Goal: Task Accomplishment & Management: Use online tool/utility

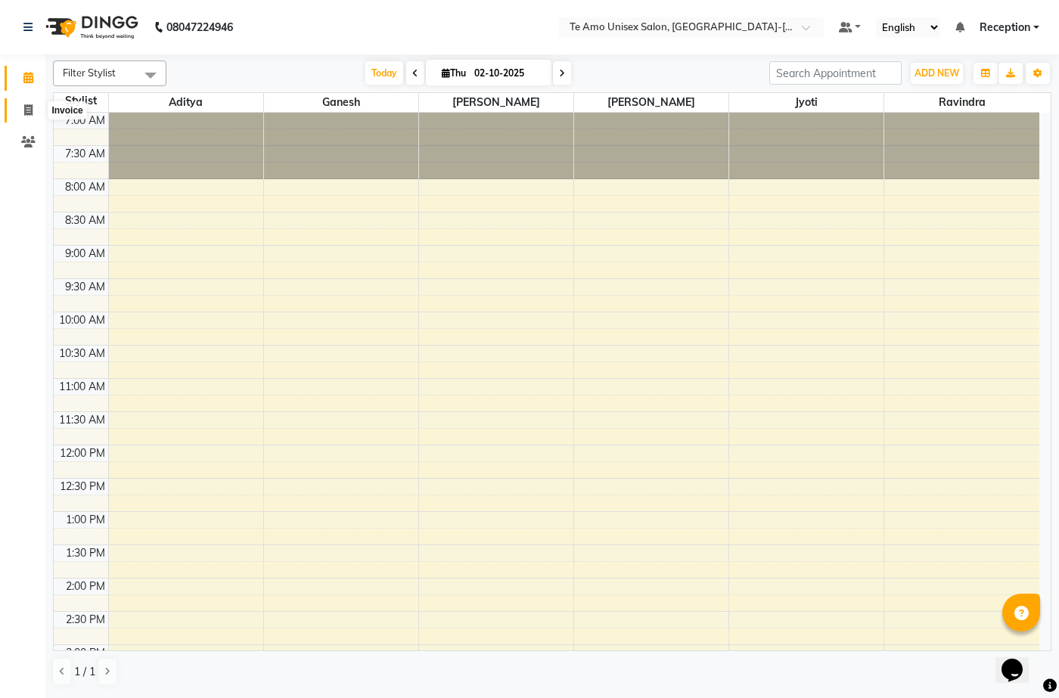
click at [36, 105] on span at bounding box center [28, 110] width 26 height 17
select select "service"
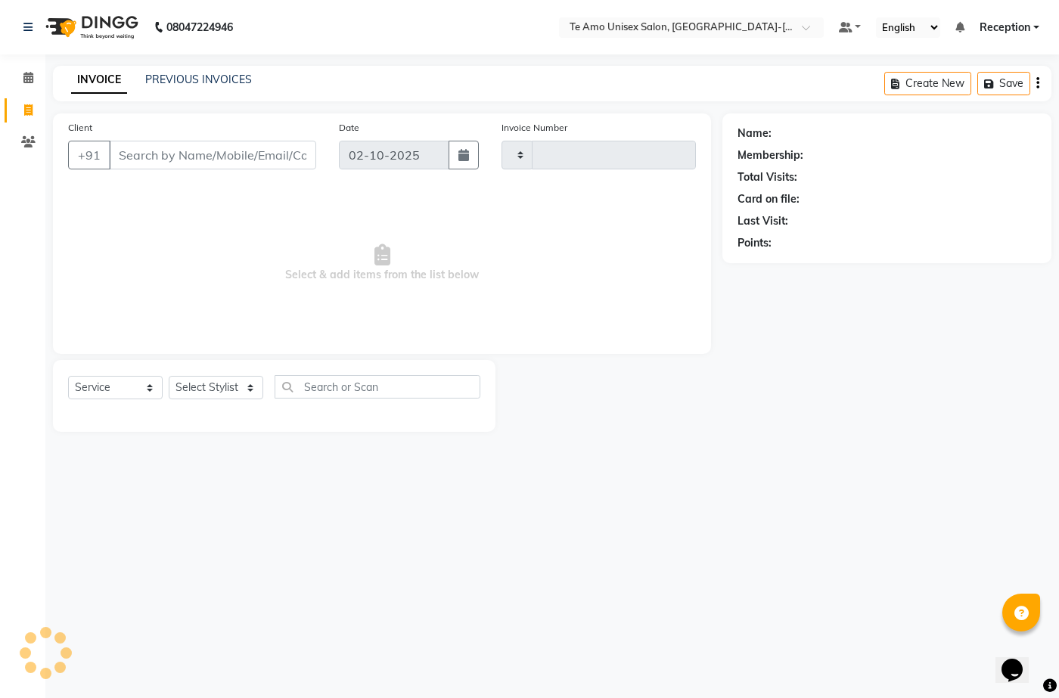
type input "2025"
select select "7836"
click at [215, 70] on div "INVOICE PREVIOUS INVOICES Create New Save Open Invoices" at bounding box center [552, 84] width 998 height 36
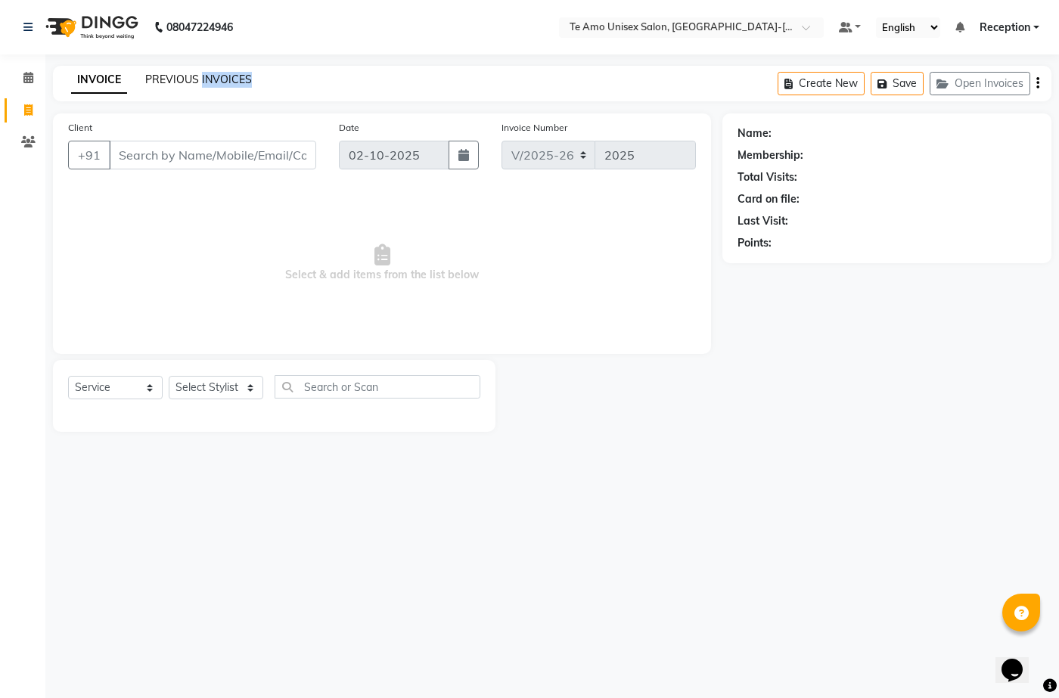
click at [212, 80] on link "PREVIOUS INVOICES" at bounding box center [198, 80] width 107 height 14
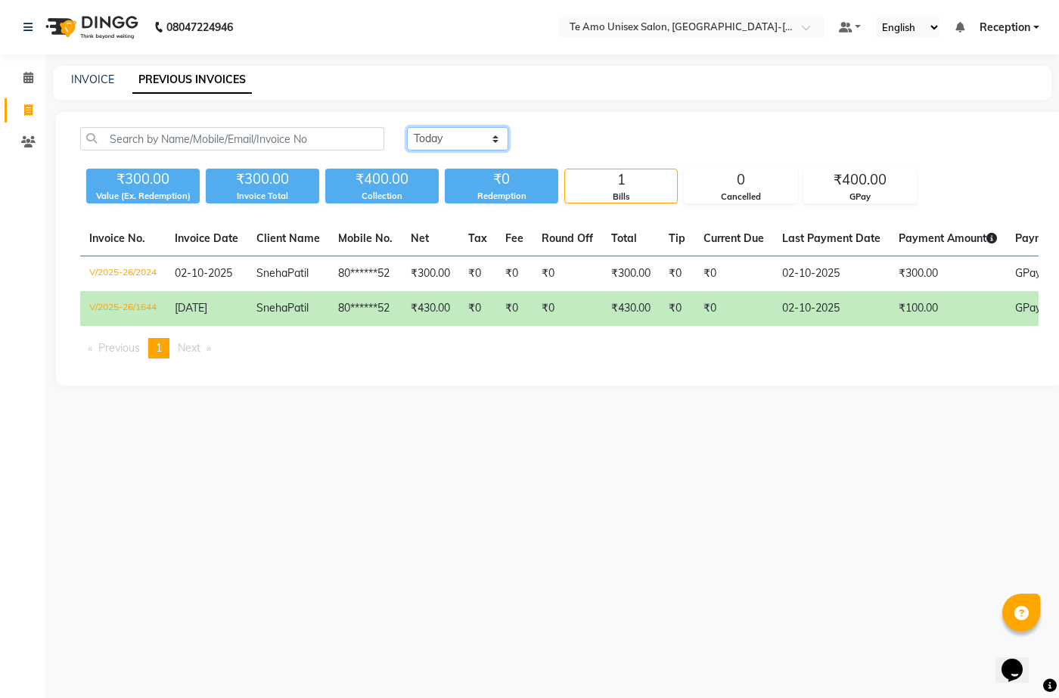
click at [454, 140] on select "[DATE] [DATE] Custom Range" at bounding box center [457, 138] width 101 height 23
select select "[DATE]"
click at [407, 127] on select "[DATE] [DATE] Custom Range" at bounding box center [457, 138] width 101 height 23
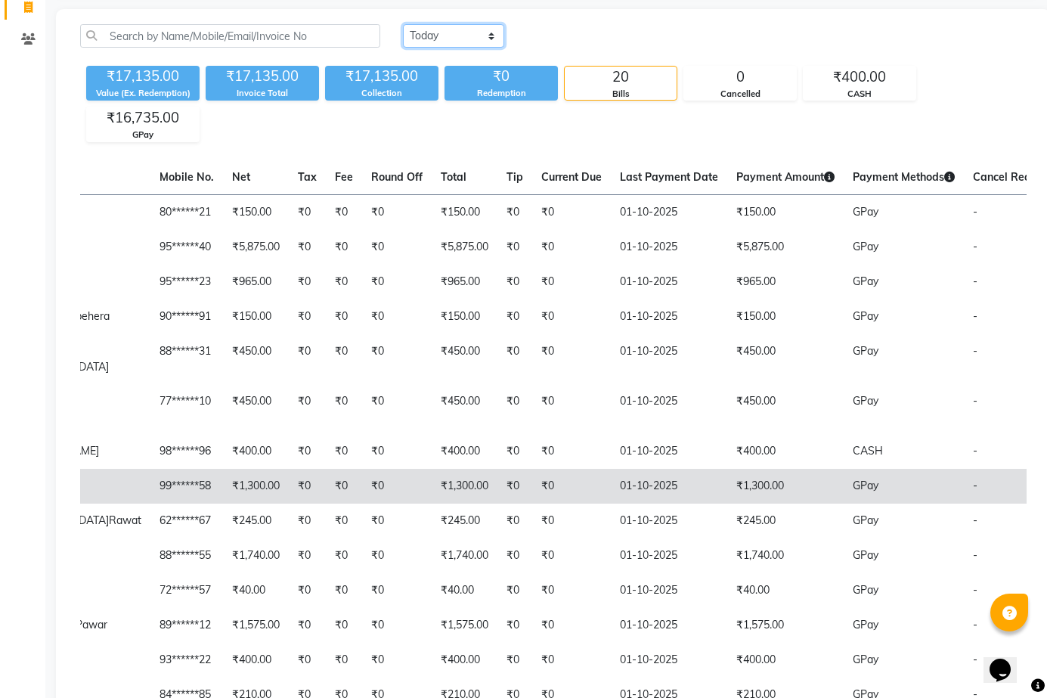
scroll to position [57, 0]
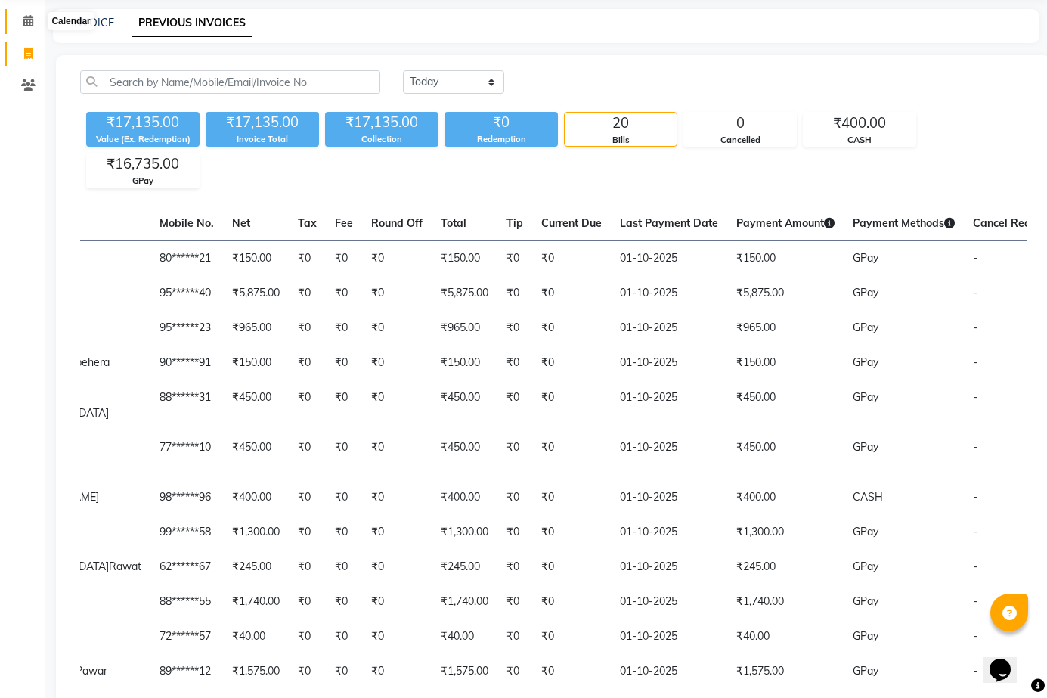
click at [26, 25] on icon at bounding box center [28, 20] width 10 height 11
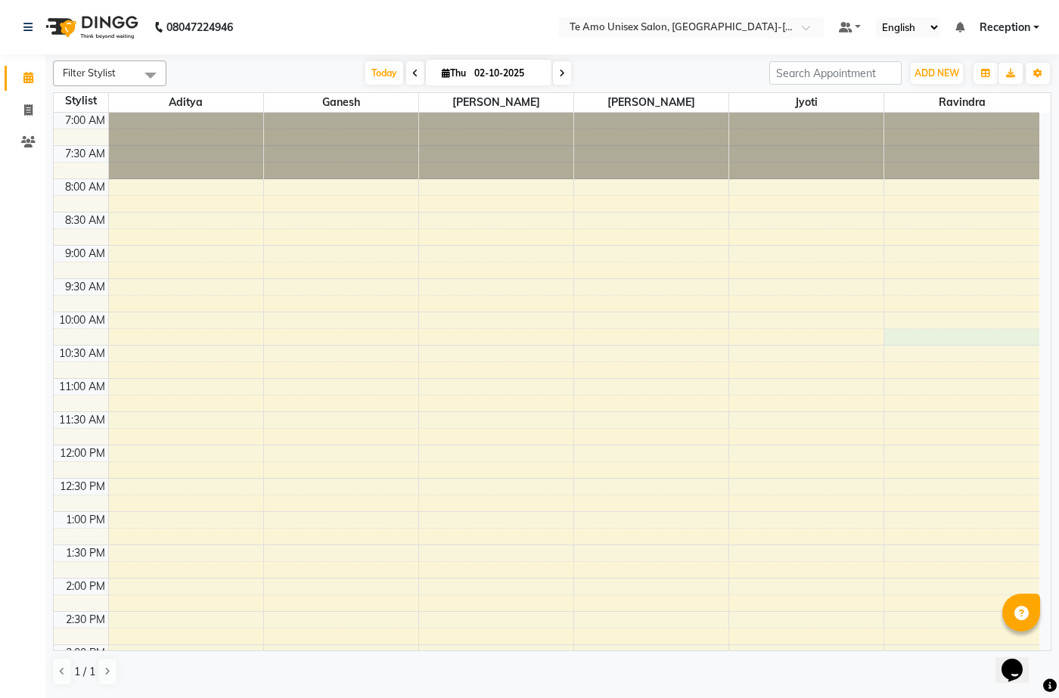
click at [985, 333] on div "7:00 AM 7:30 AM 8:00 AM 8:30 AM 9:00 AM 9:30 AM 10:00 AM 10:30 AM 11:00 AM 11:3…" at bounding box center [546, 678] width 985 height 1130
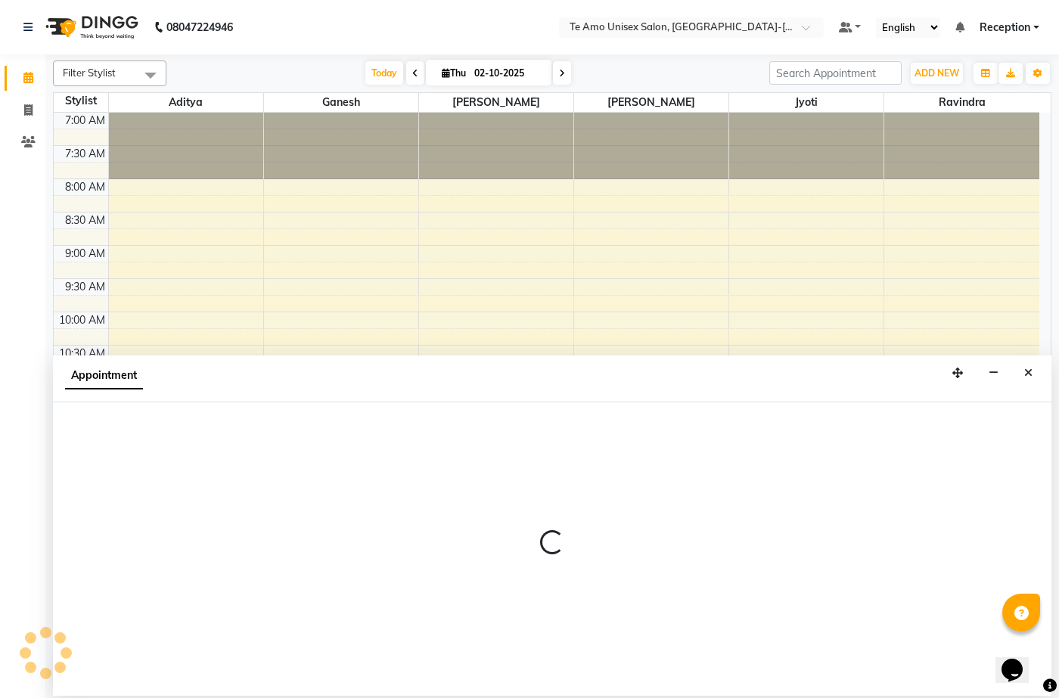
select select "92496"
select select "615"
select select "tentative"
